Goal: Task Accomplishment & Management: Use online tool/utility

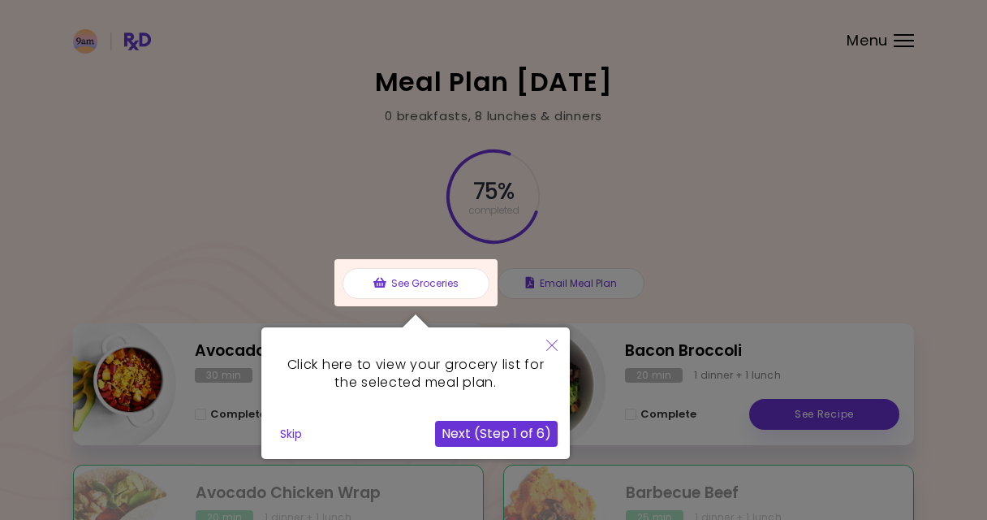
click at [293, 433] on button "Skip" at bounding box center [291, 433] width 35 height 24
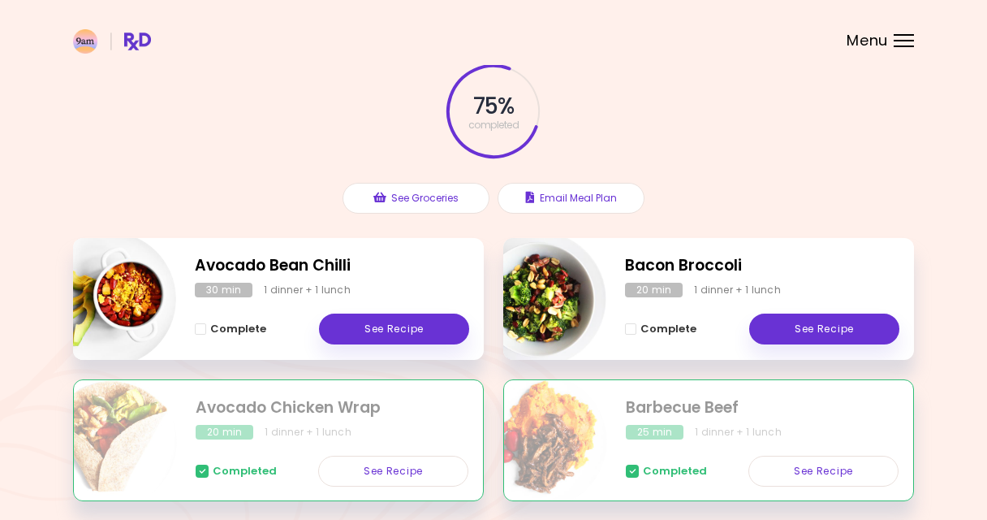
scroll to position [80, 0]
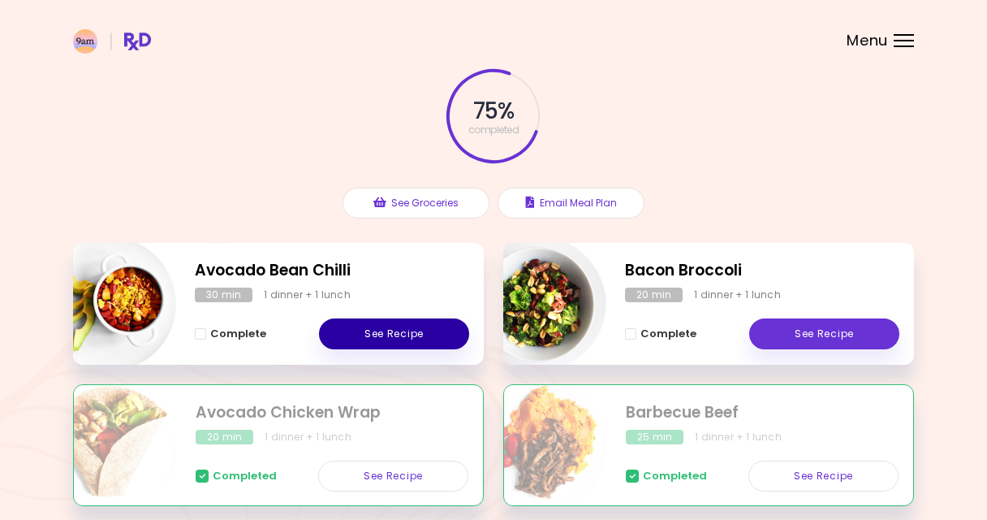
click at [411, 332] on link "See Recipe" at bounding box center [394, 333] width 150 height 31
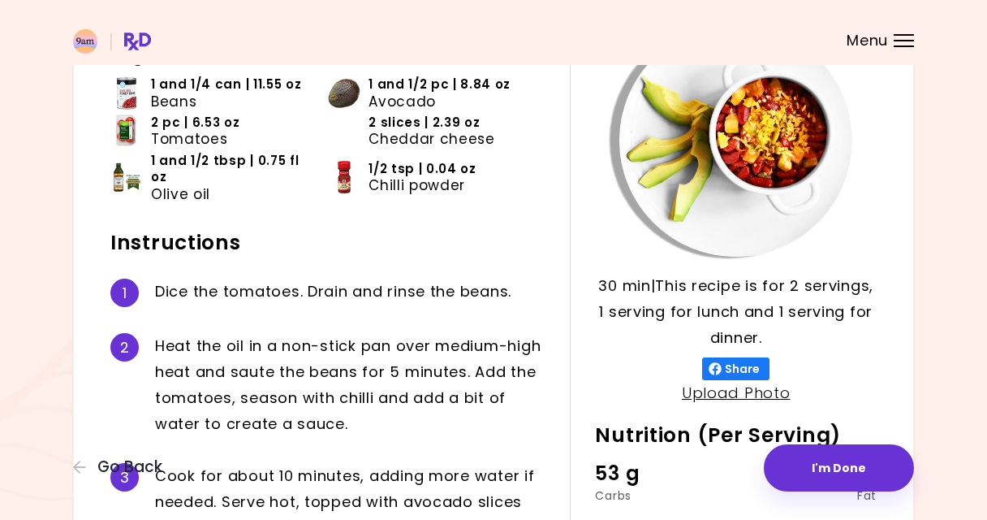
scroll to position [143, 0]
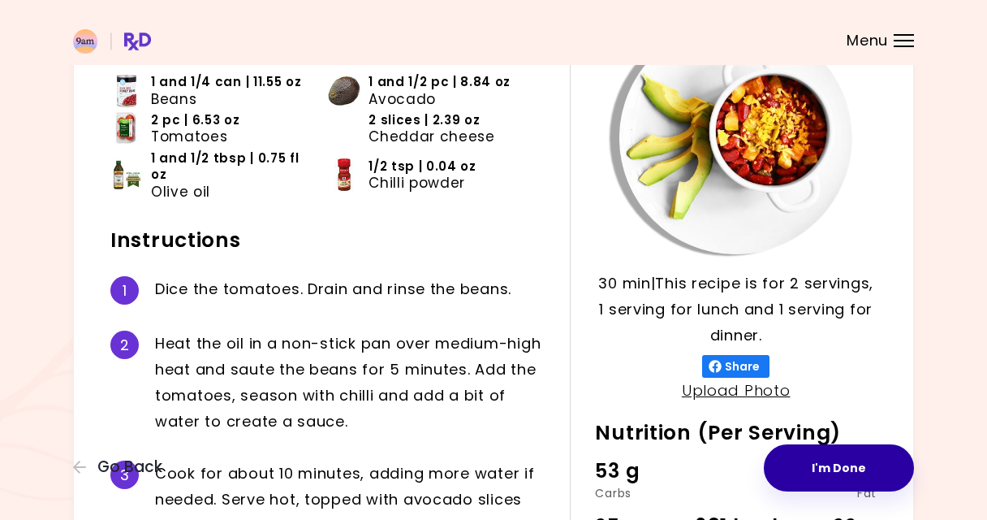
click at [815, 464] on button "I'm Done" at bounding box center [839, 467] width 150 height 47
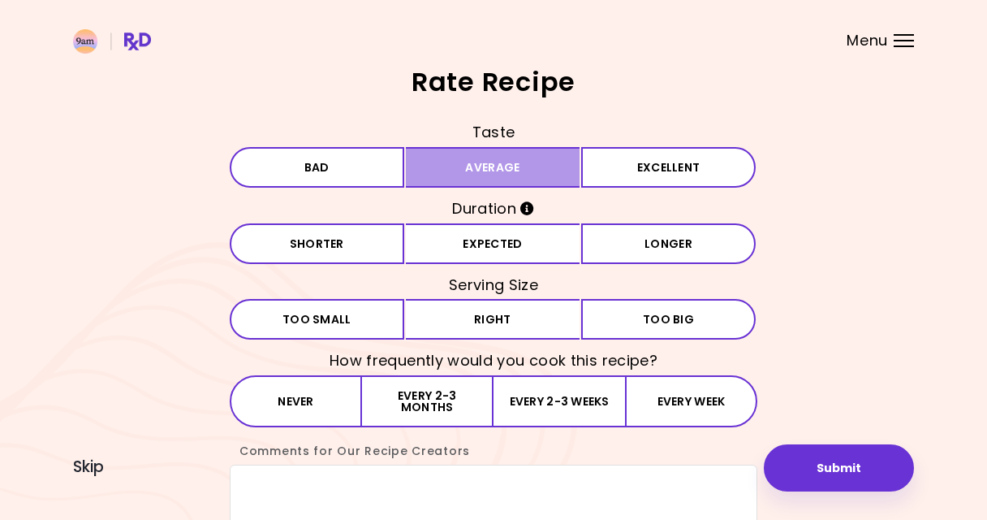
click at [524, 166] on button "Average" at bounding box center [493, 167] width 175 height 41
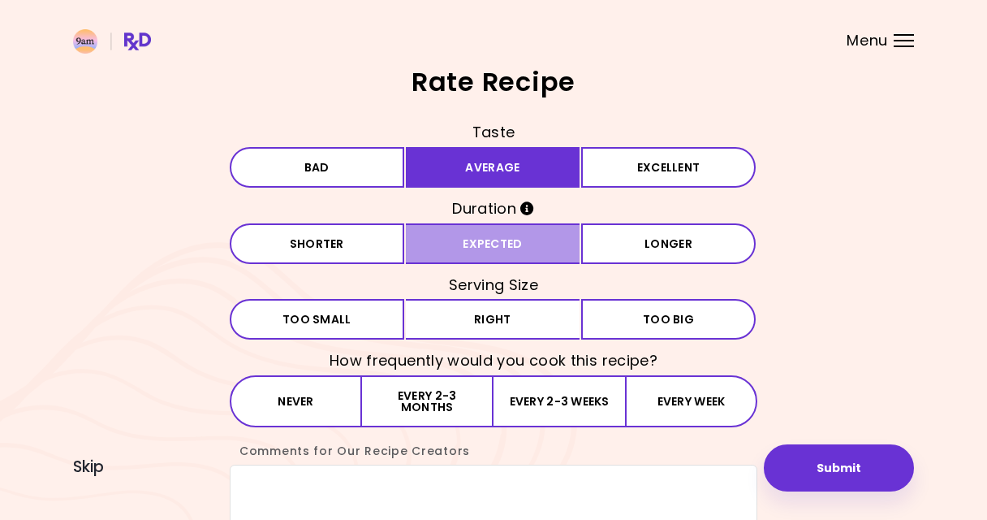
click at [533, 251] on button "Expected" at bounding box center [493, 243] width 175 height 41
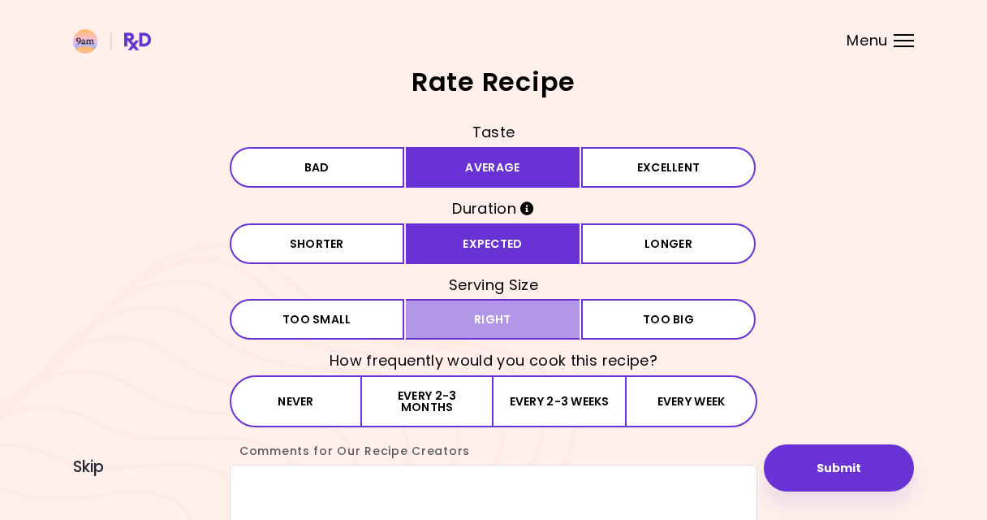
click at [531, 333] on button "Right" at bounding box center [493, 319] width 175 height 41
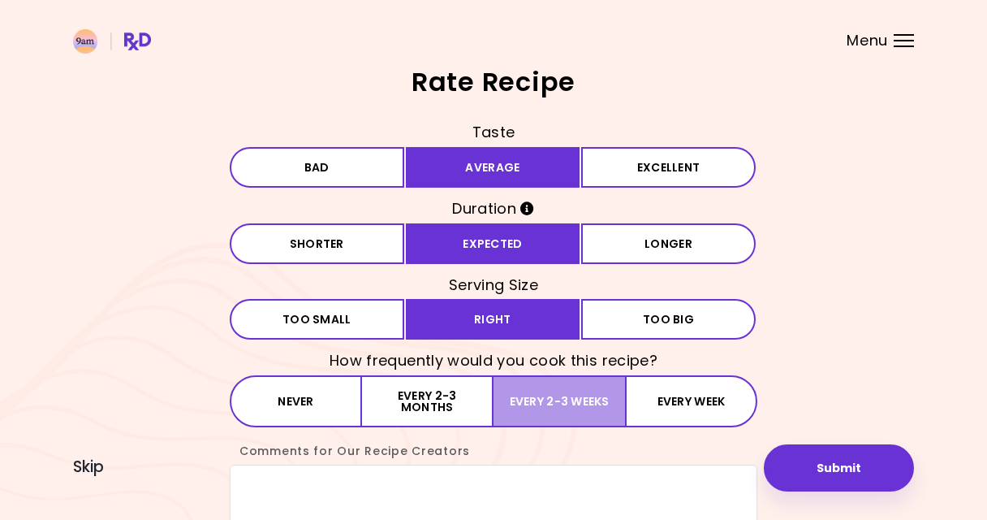
click at [523, 403] on button "Every 2-3 weeks" at bounding box center [560, 401] width 132 height 52
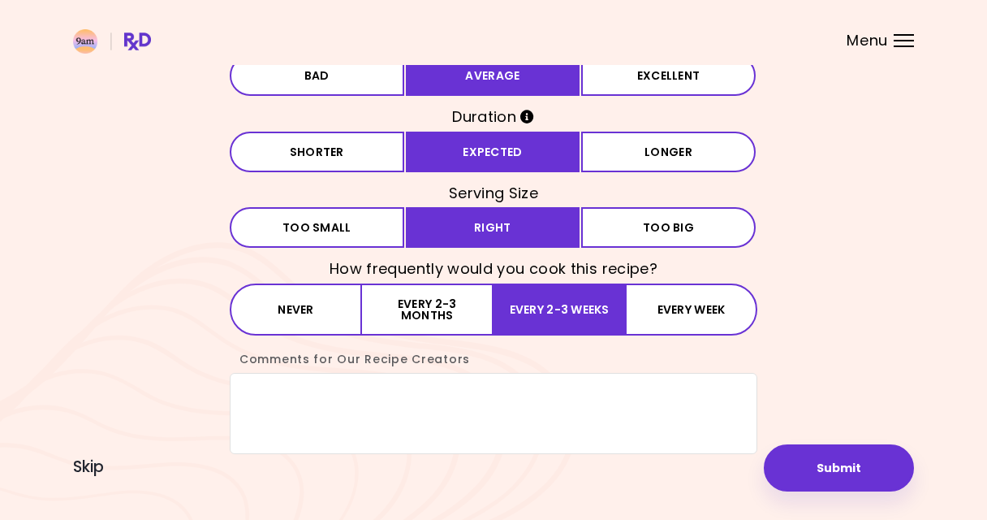
scroll to position [91, 0]
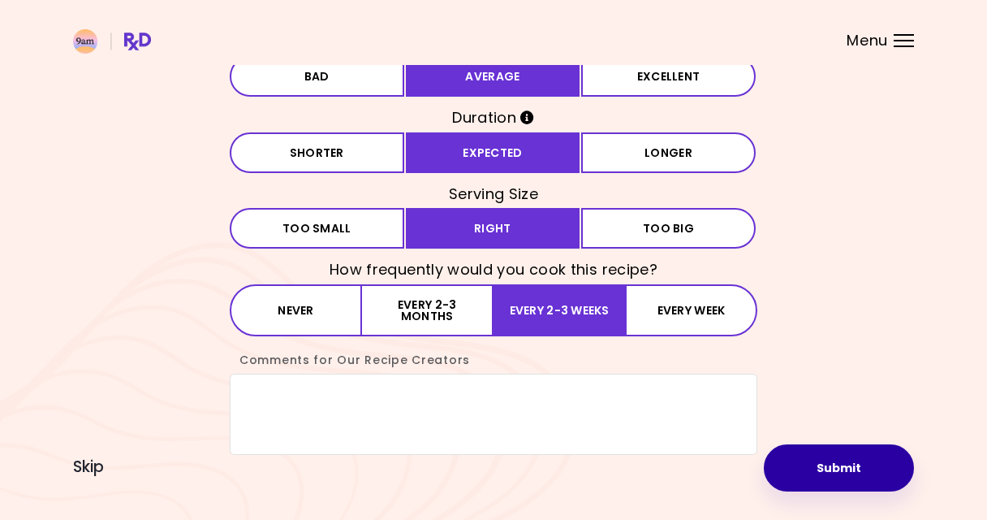
click at [847, 464] on button "Submit" at bounding box center [839, 467] width 150 height 47
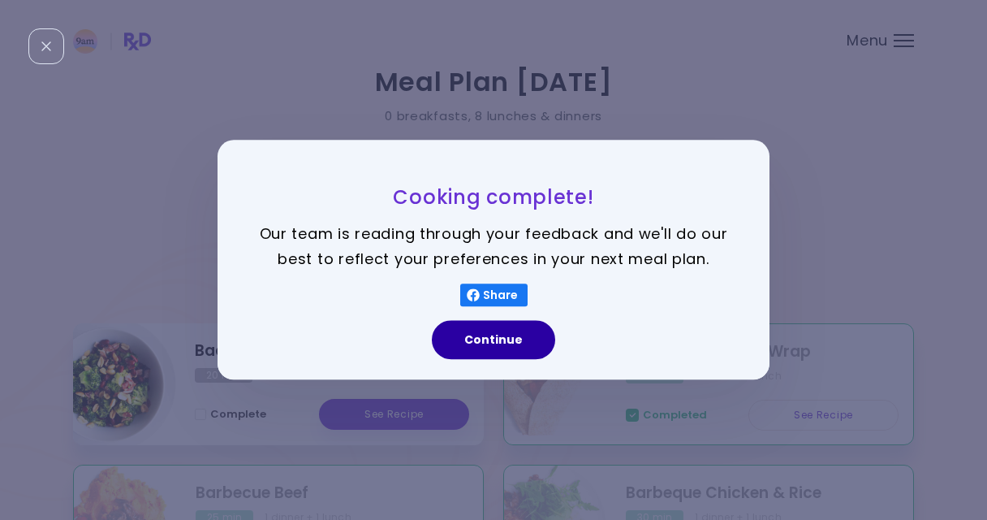
click at [511, 344] on button "Continue" at bounding box center [493, 340] width 123 height 39
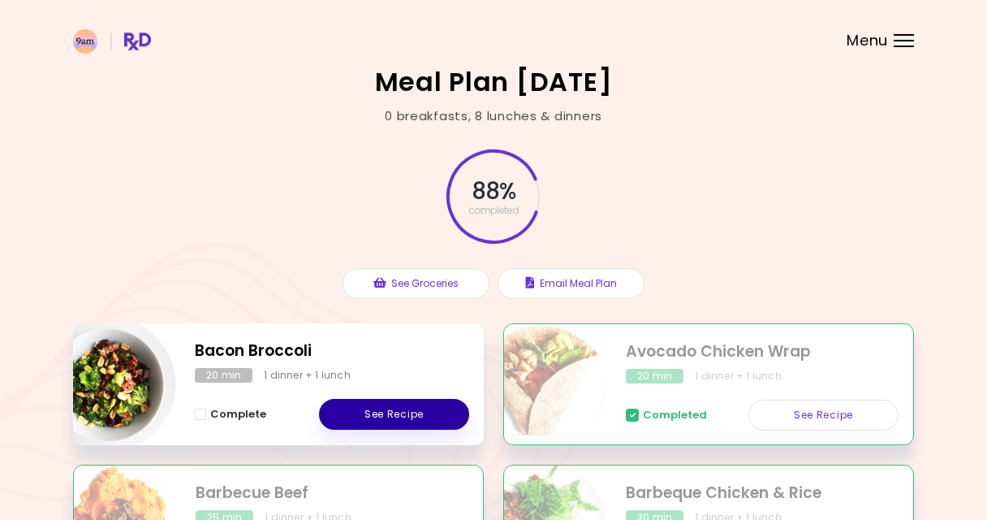
click at [381, 416] on link "See Recipe" at bounding box center [394, 414] width 150 height 31
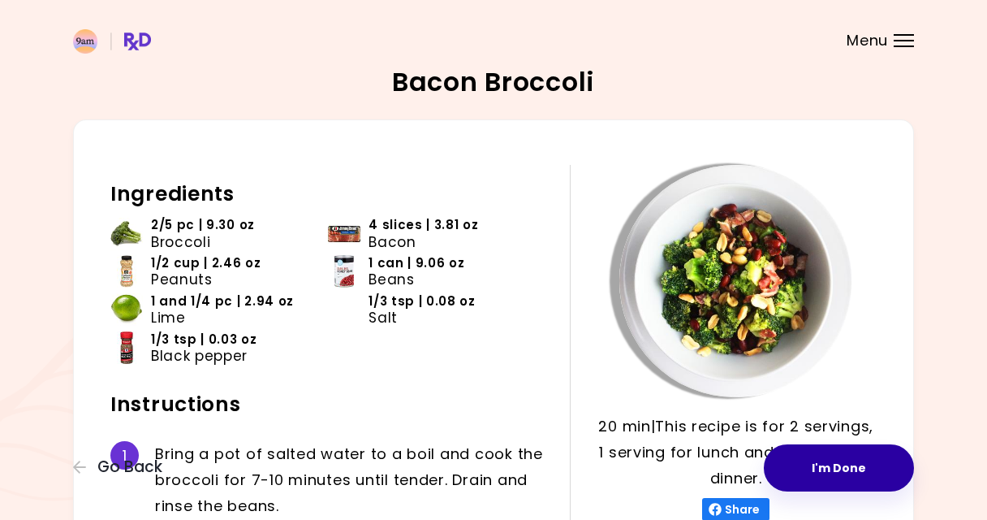
click at [806, 473] on button "I'm Done" at bounding box center [839, 467] width 150 height 47
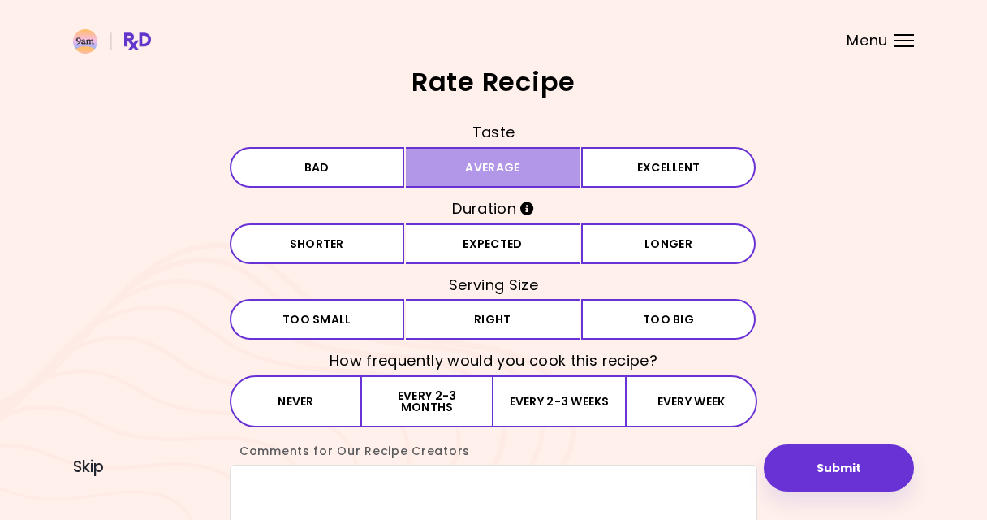
click at [525, 161] on button "Average" at bounding box center [493, 167] width 175 height 41
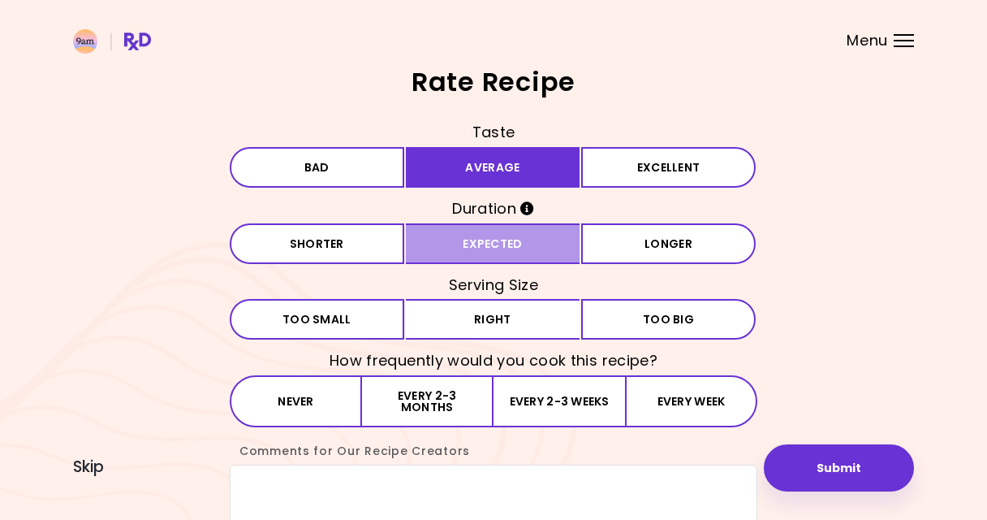
click at [525, 244] on button "Expected" at bounding box center [493, 243] width 175 height 41
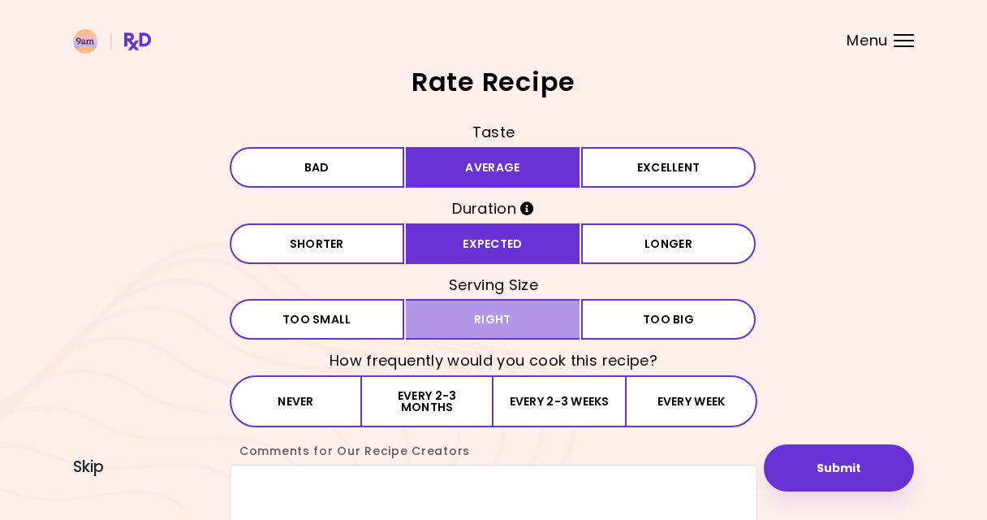
click at [515, 335] on button "Right" at bounding box center [493, 319] width 175 height 41
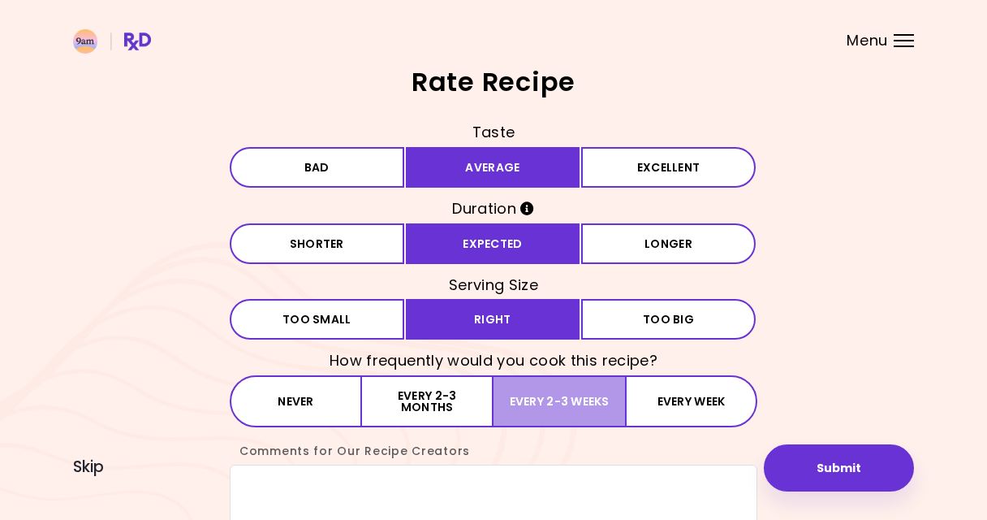
click at [507, 399] on button "Every 2-3 weeks" at bounding box center [560, 401] width 132 height 52
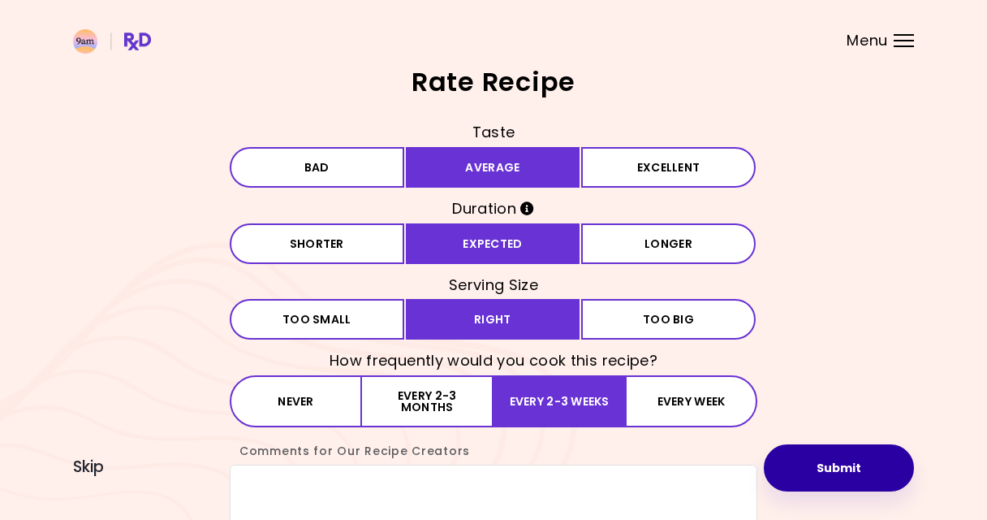
click at [823, 468] on button "Submit" at bounding box center [839, 467] width 150 height 47
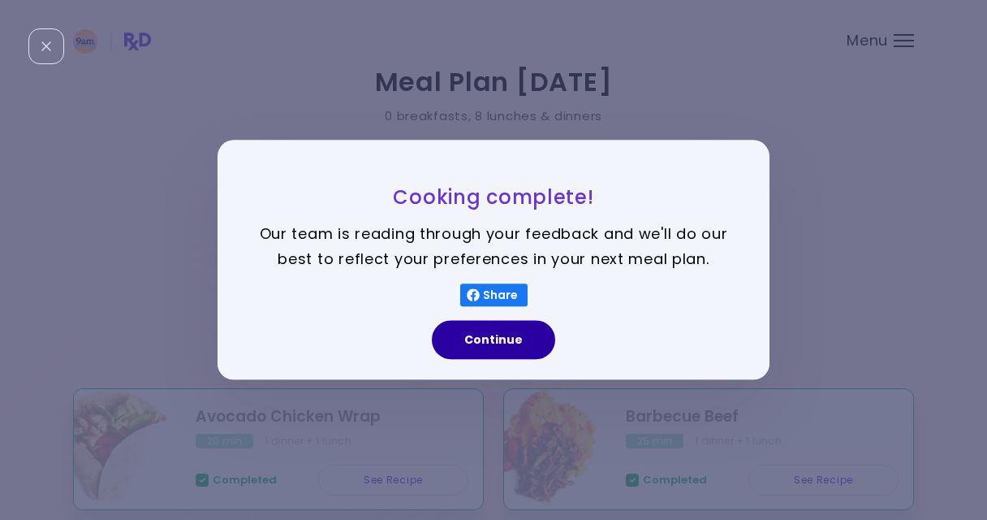
click at [484, 335] on button "Continue" at bounding box center [493, 340] width 123 height 39
